Goal: Task Accomplishment & Management: Manage account settings

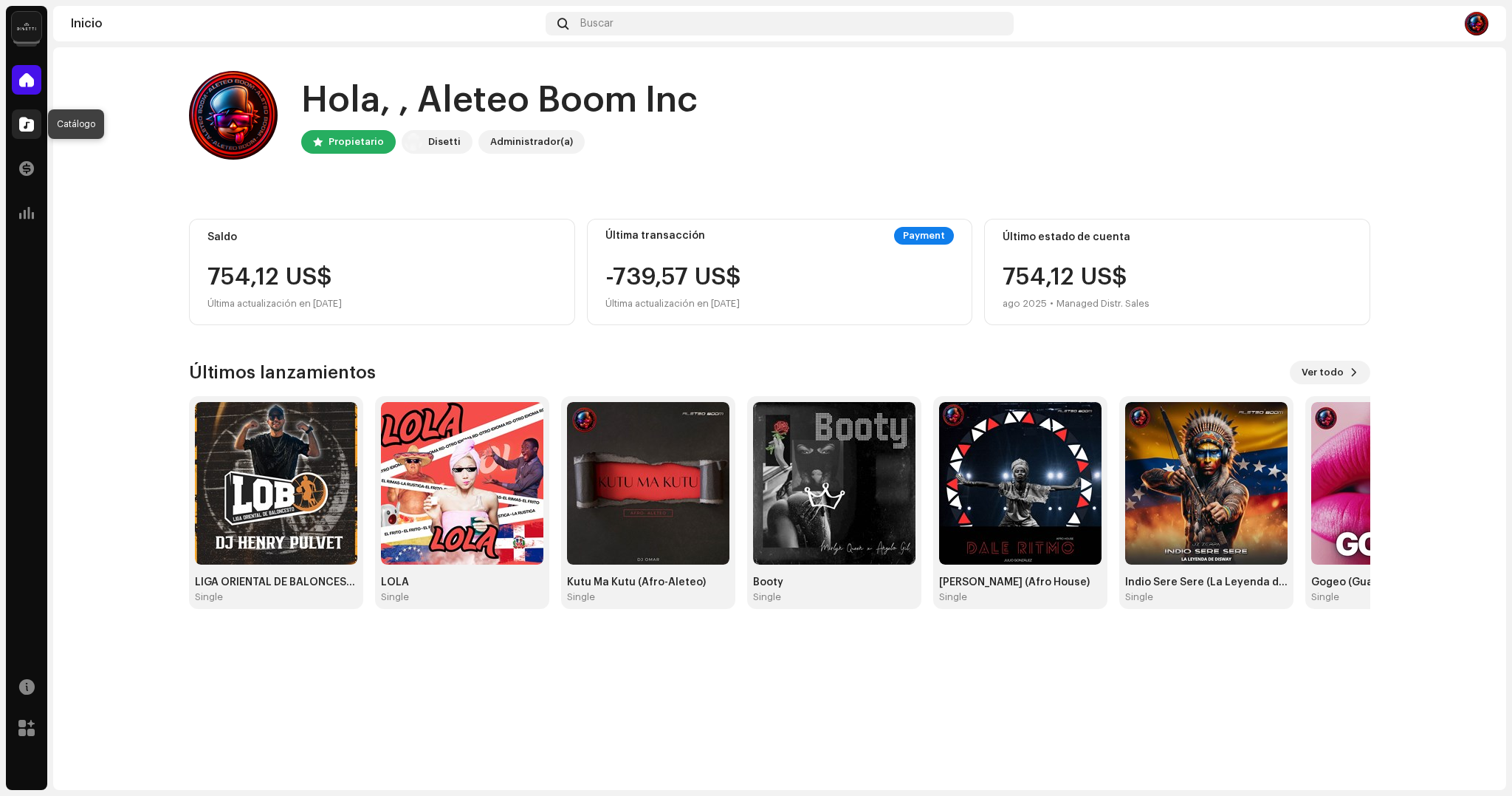
click at [36, 131] on div at bounding box center [27, 124] width 30 height 30
click at [22, 170] on span at bounding box center [27, 168] width 15 height 12
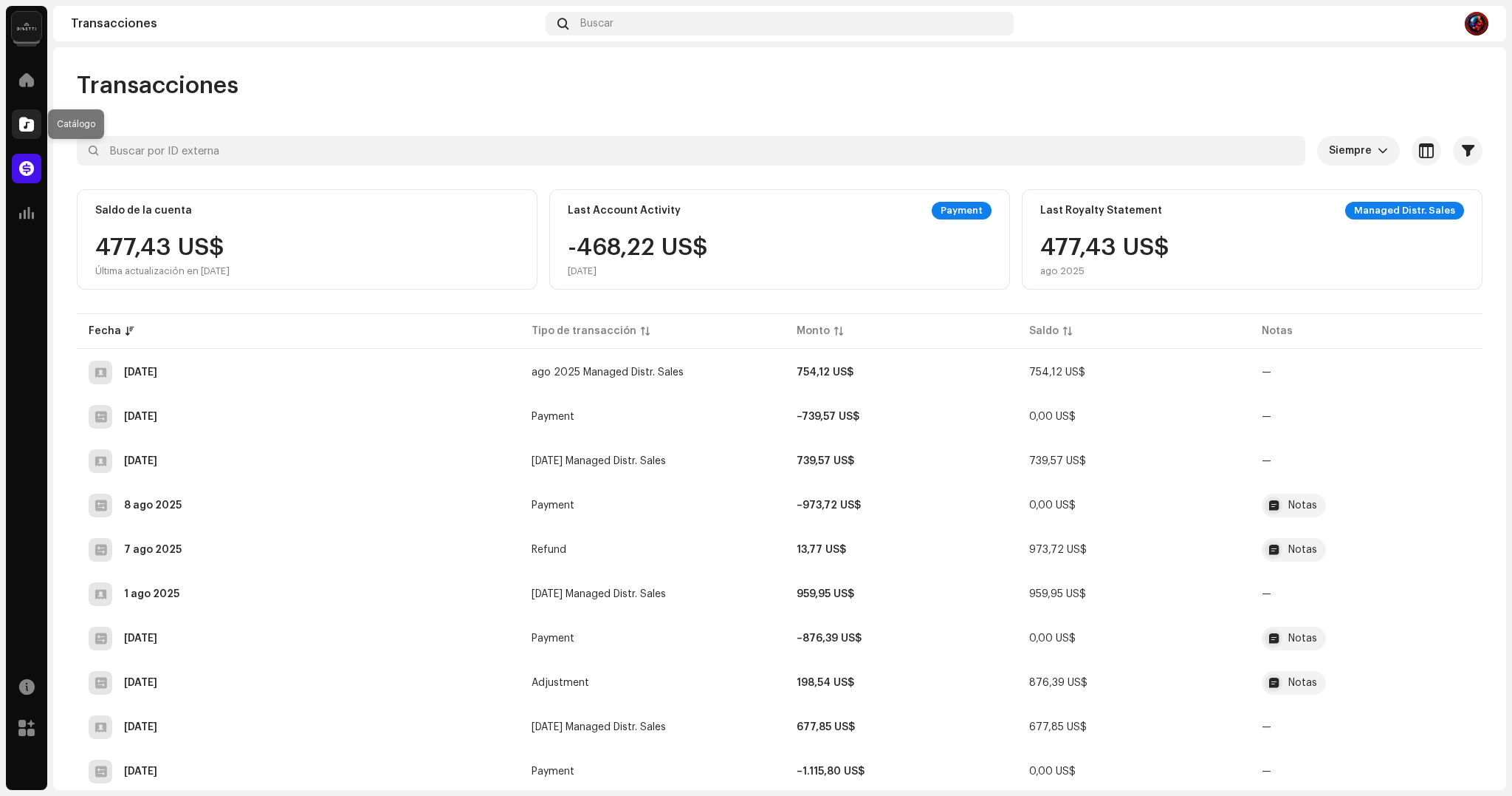
click at [39, 126] on div at bounding box center [27, 124] width 30 height 30
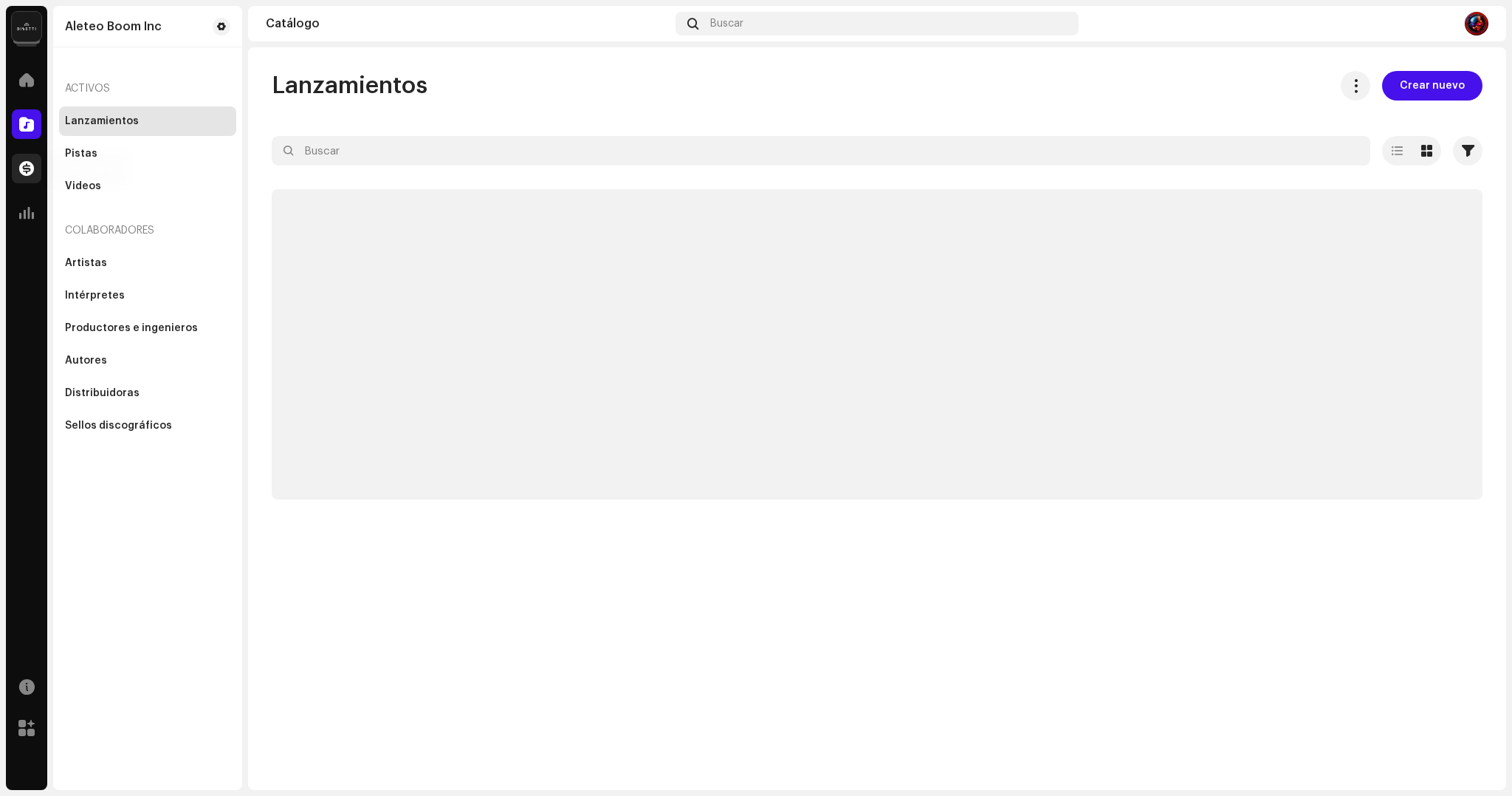
click at [24, 159] on div at bounding box center [27, 168] width 30 height 30
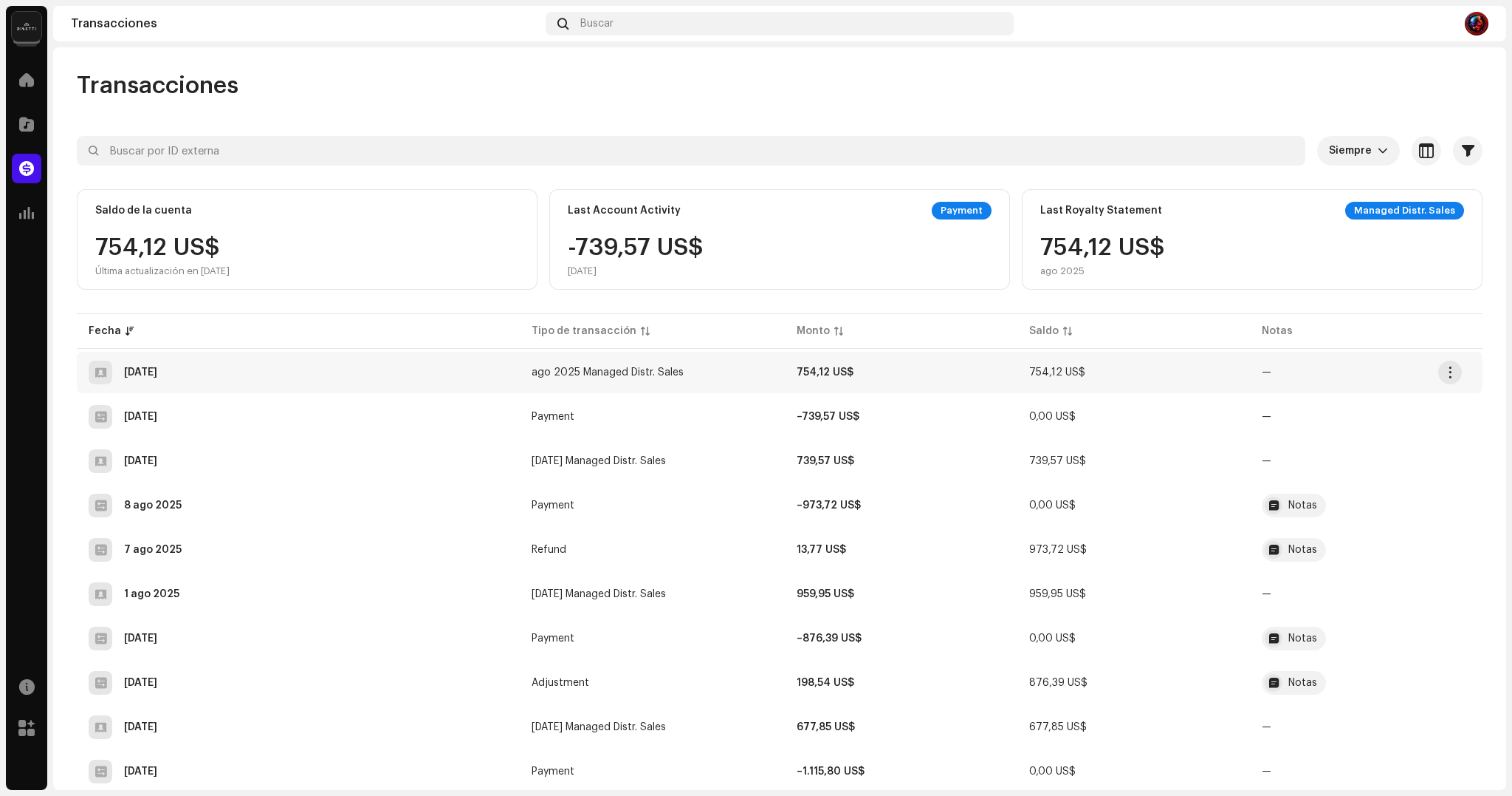
click at [158, 371] on div "[DATE]" at bounding box center [141, 372] width 33 height 11
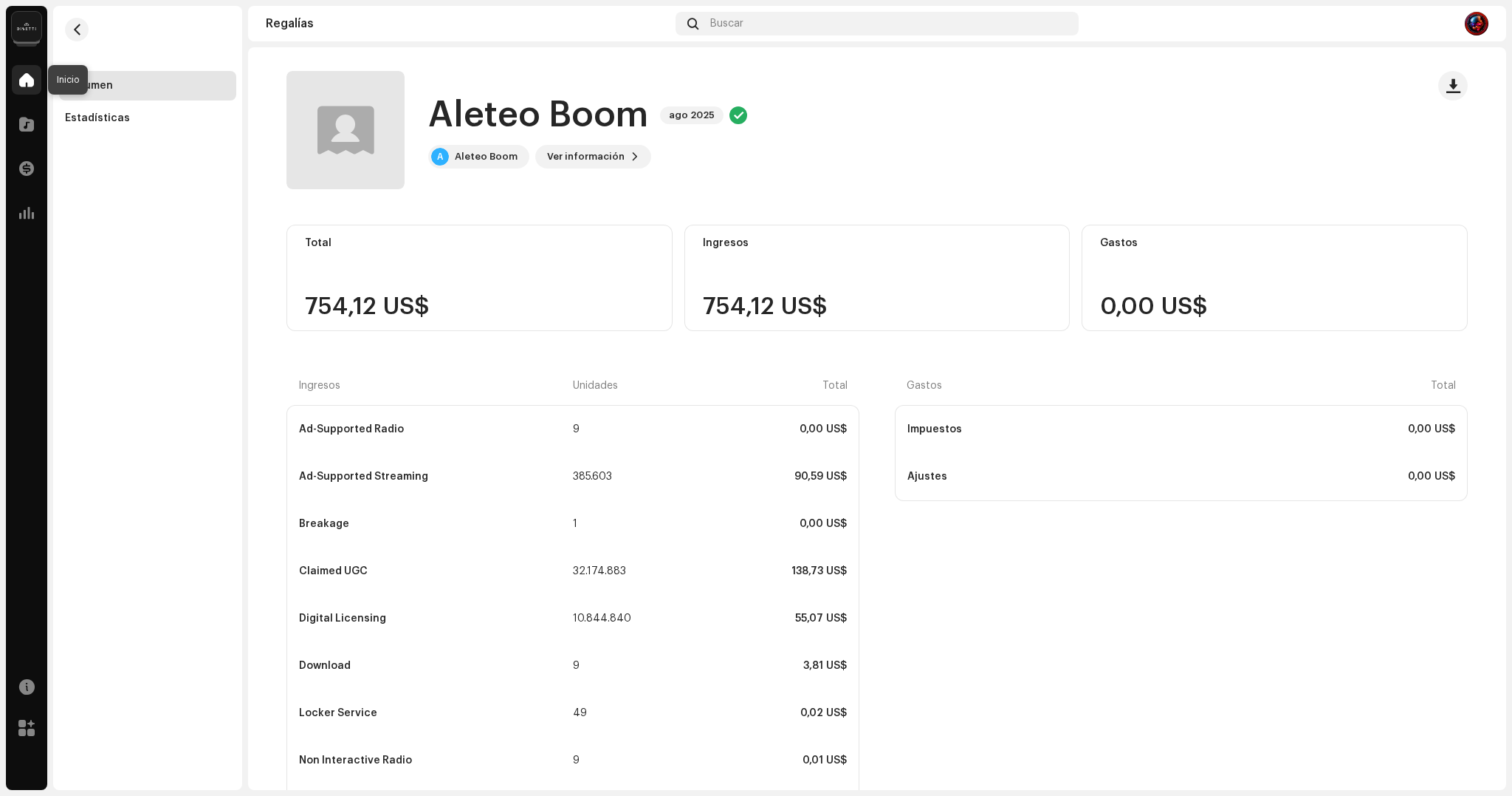
click at [35, 81] on div at bounding box center [27, 79] width 30 height 30
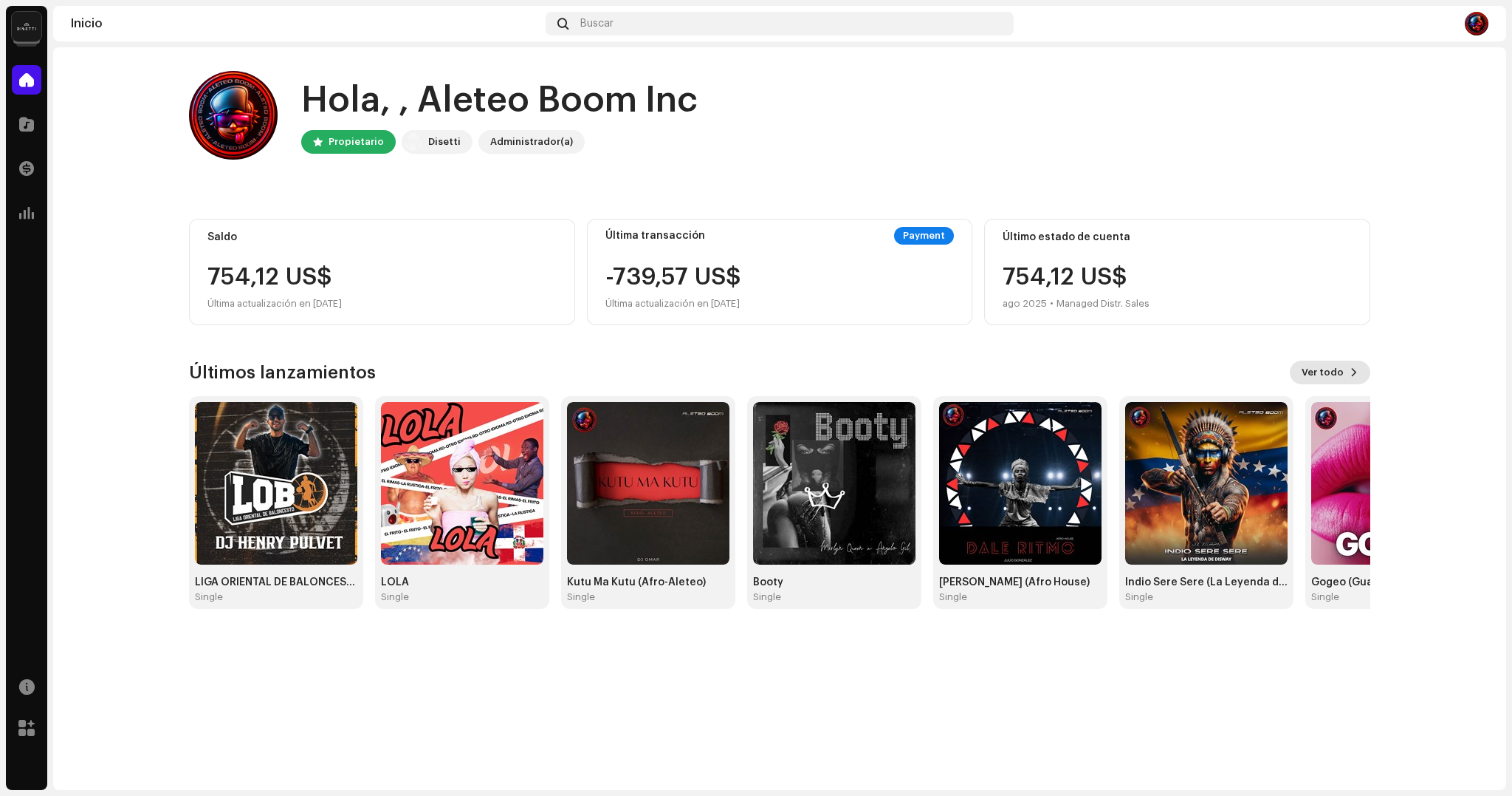
click at [1348, 380] on button "Ver todo" at bounding box center [1330, 372] width 81 height 23
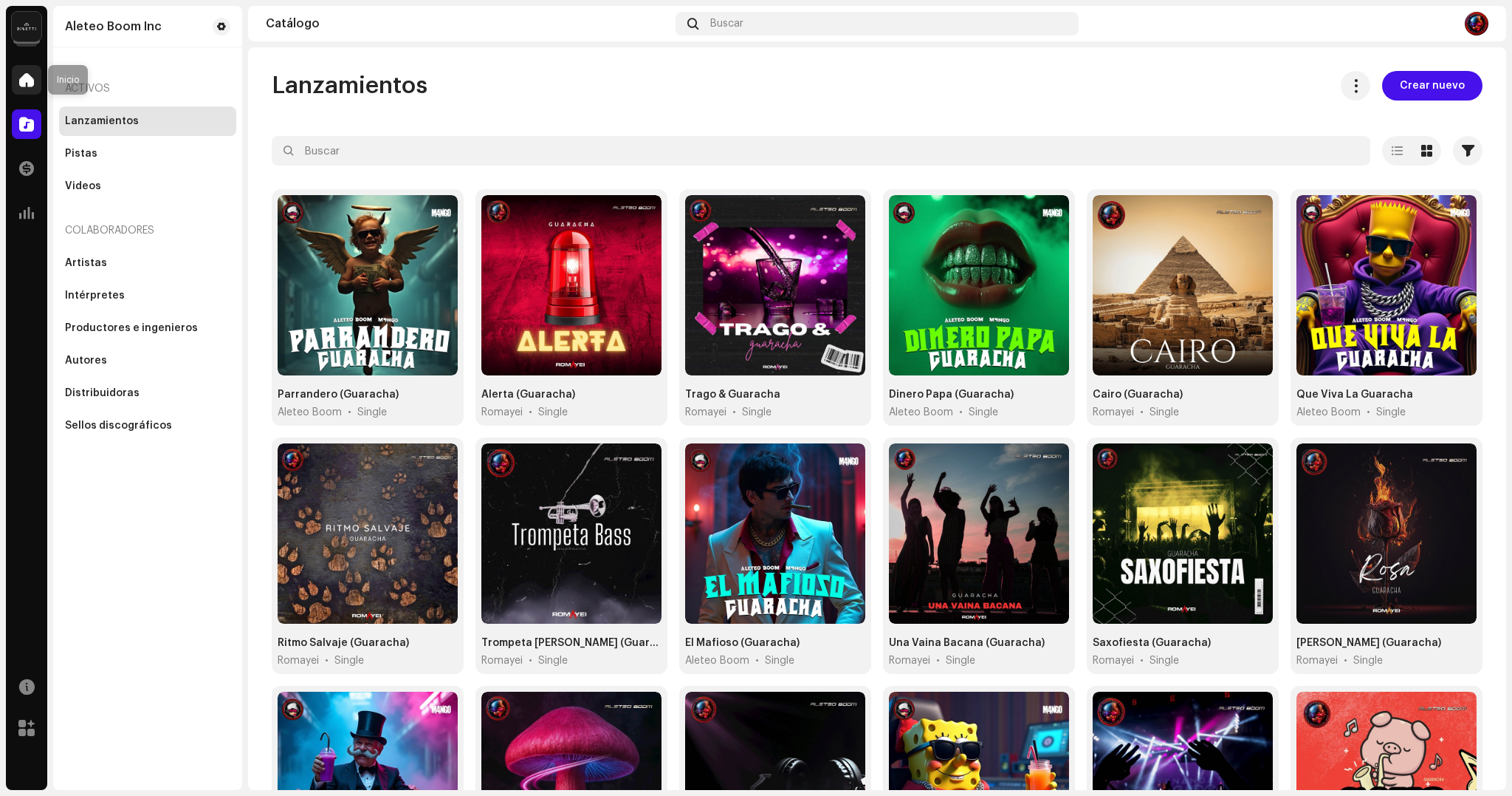
click at [28, 78] on span at bounding box center [27, 79] width 15 height 12
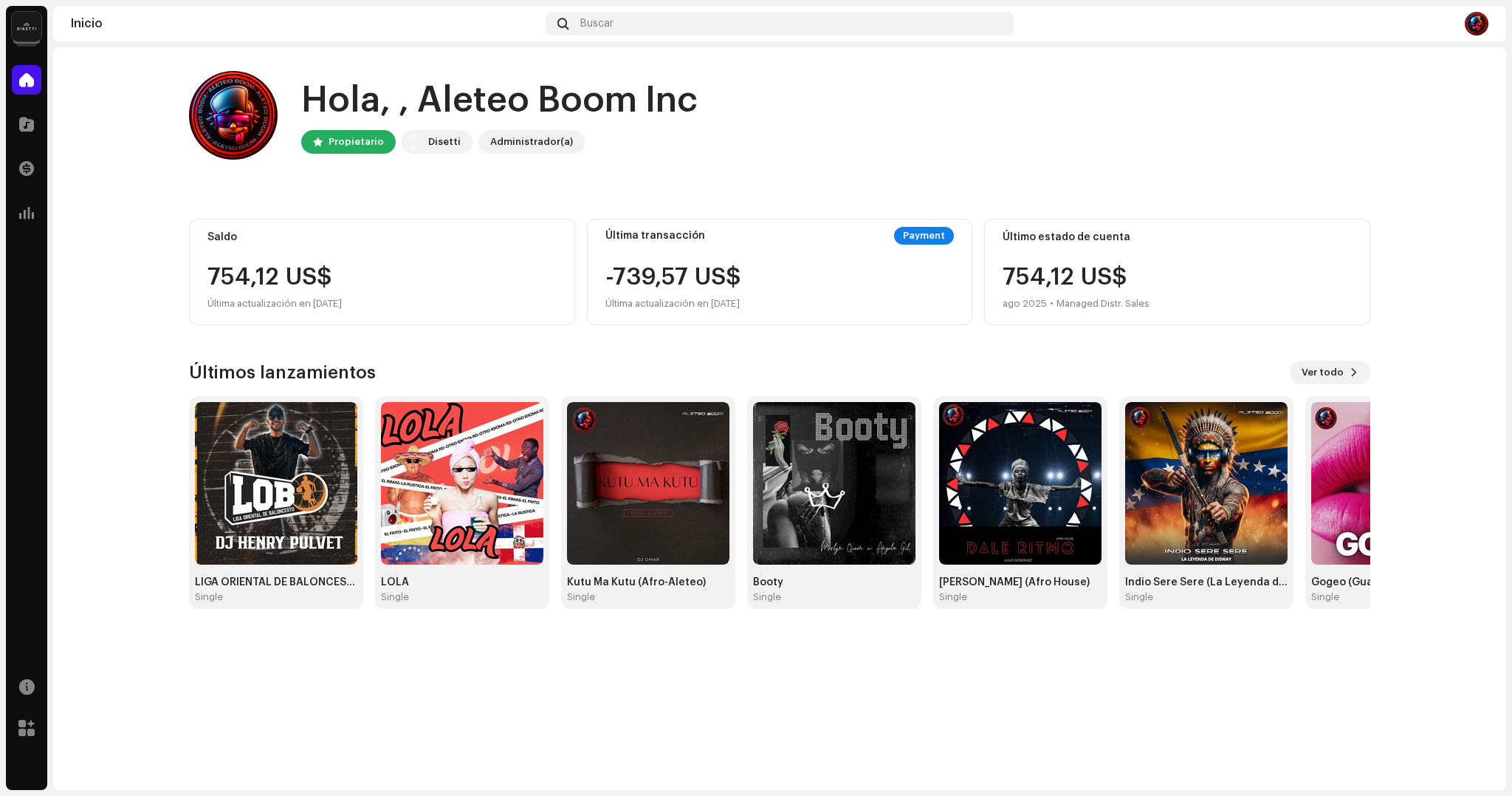
click at [1184, 73] on div "Hola, , Aleteo Boom Inc Propietario Disetti Administrador(a)" at bounding box center [779, 116] width 1182 height 89
